Goal: Navigation & Orientation: Find specific page/section

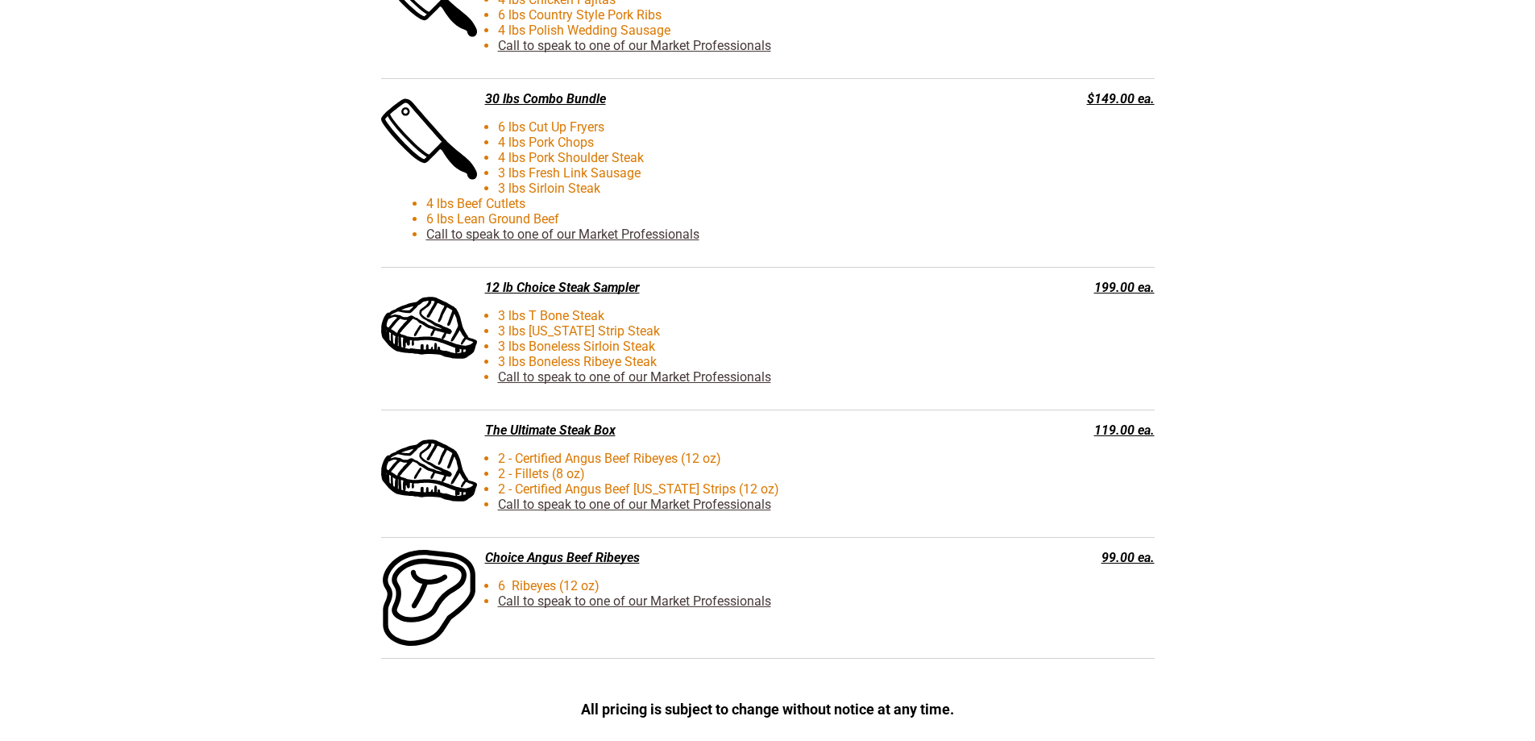
scroll to position [3869, 0]
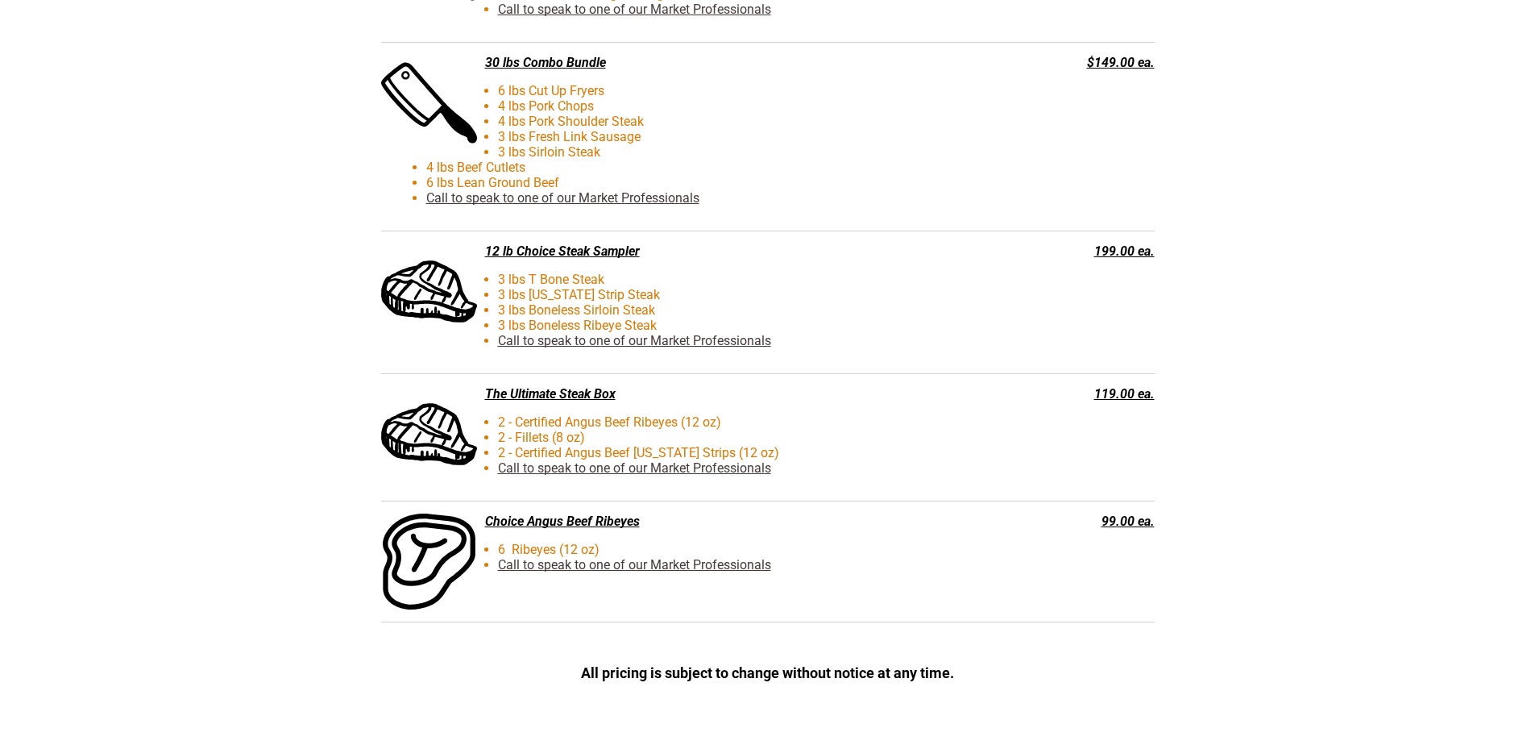
click at [585, 93] on li "6 lbs Cut Up Fryers" at bounding box center [715, 90] width 579 height 15
click at [571, 64] on div "30 lbs Combo Bundle" at bounding box center [686, 62] width 611 height 15
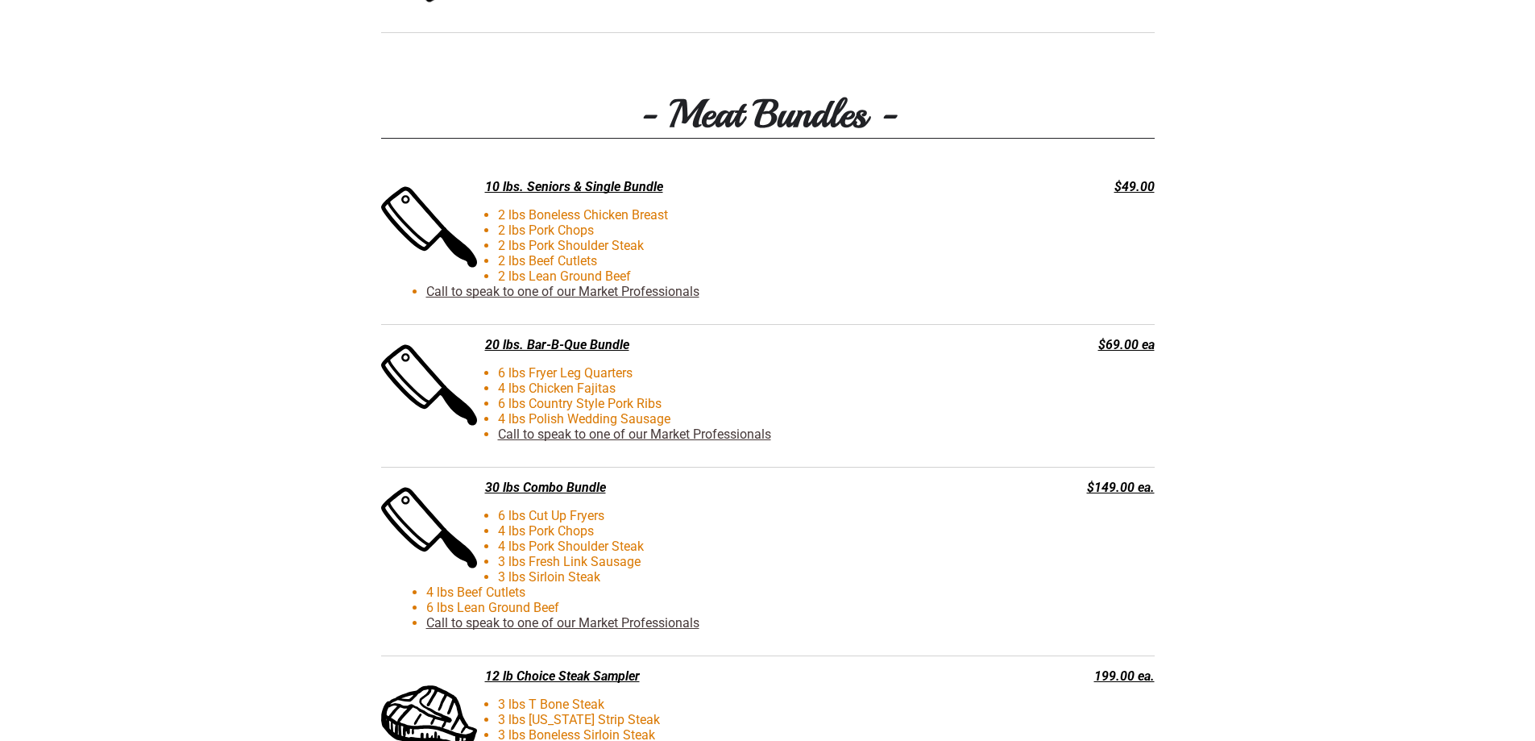
scroll to position [3701, 0]
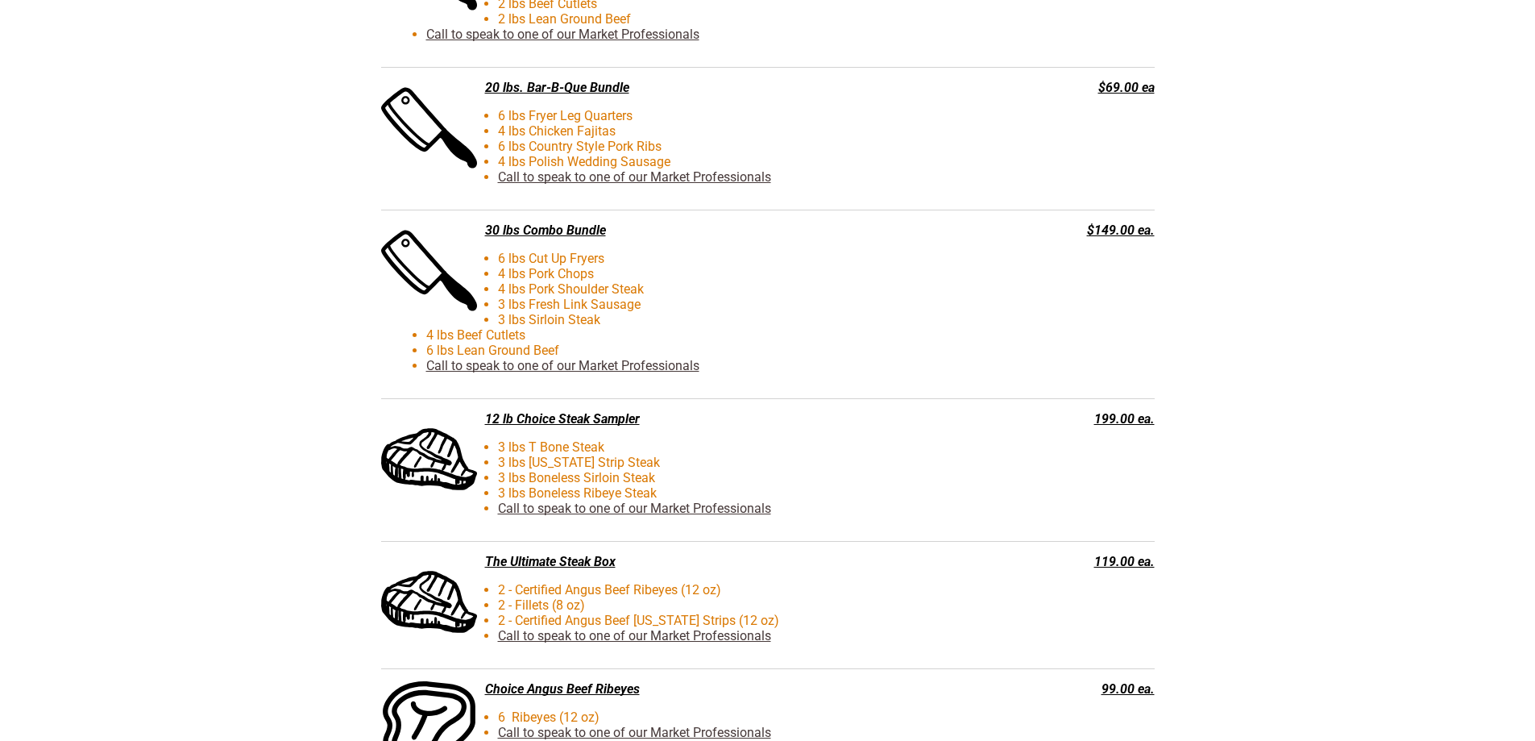
click at [688, 370] on link "Call to speak to one of our Market Professionals" at bounding box center [562, 365] width 273 height 15
click at [519, 228] on div "30 lbs Combo Bundle" at bounding box center [686, 229] width 611 height 15
click at [525, 232] on div "30 lbs Combo Bundle" at bounding box center [686, 229] width 611 height 15
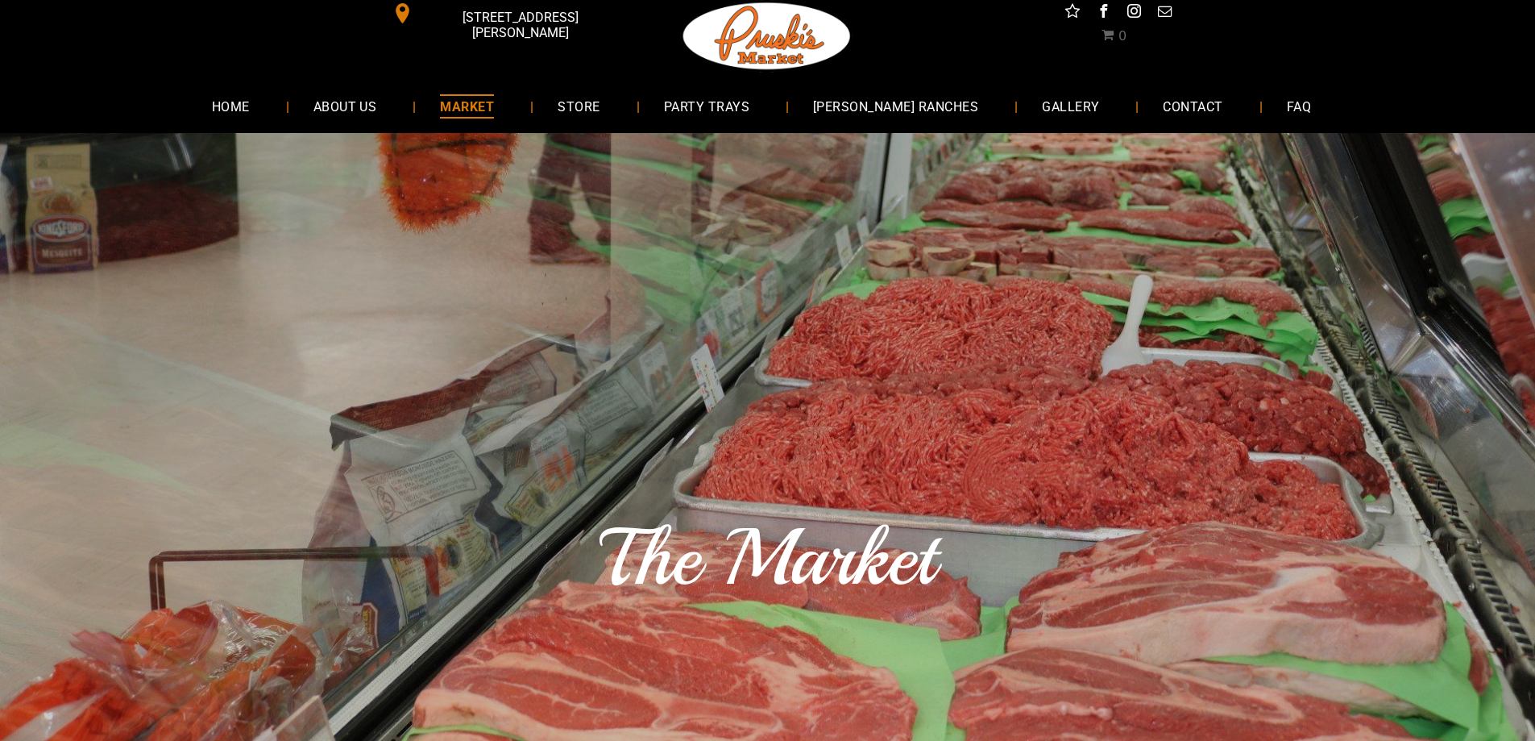
scroll to position [0, 0]
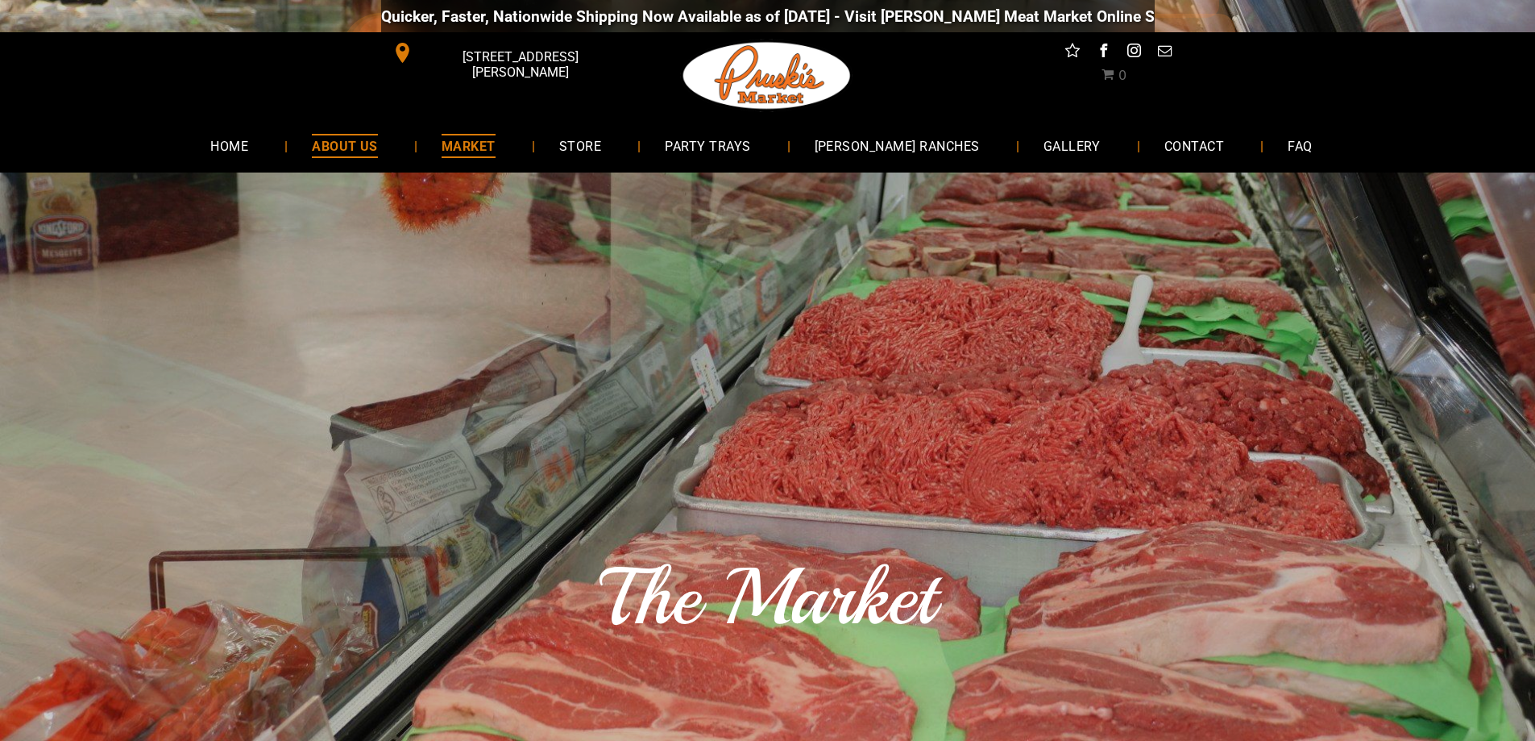
click at [378, 154] on span "ABOUT US" at bounding box center [345, 145] width 66 height 23
